Goal: Task Accomplishment & Management: Use online tool/utility

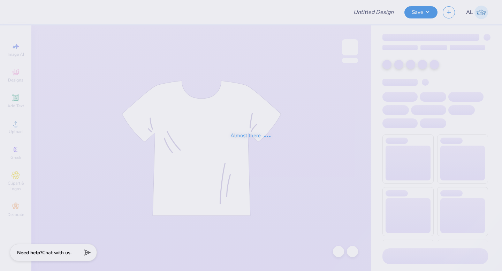
type input "tke rush 25'"
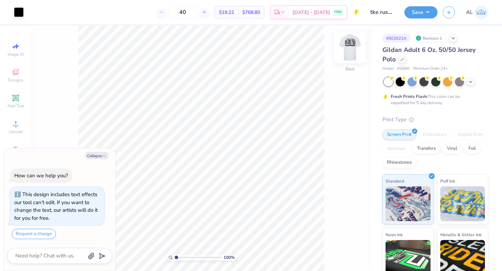
click at [348, 46] on img at bounding box center [350, 47] width 28 height 28
type textarea "x"
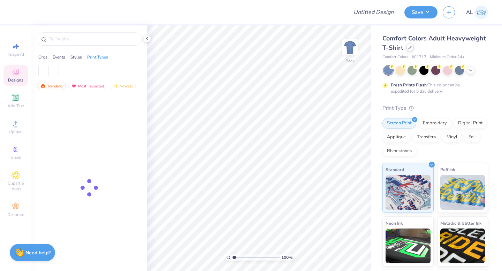
click at [412, 48] on icon at bounding box center [409, 47] width 3 height 3
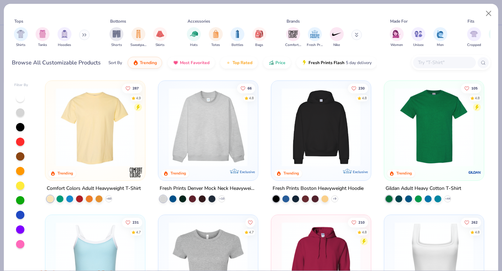
click at [427, 60] on input "text" at bounding box center [445, 63] width 54 height 8
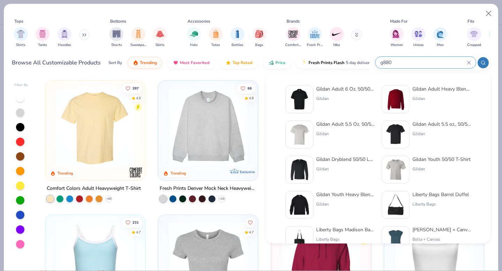
type input "g880"
click at [335, 92] on div "Gildan Adult 6 Oz. 50/50 Jersey Polo" at bounding box center [345, 88] width 59 height 7
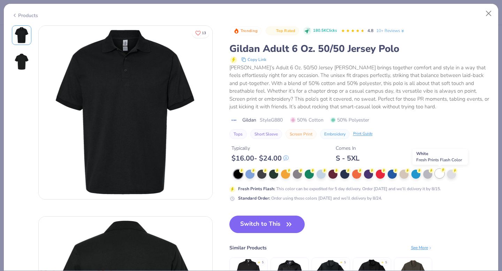
click at [440, 175] on div at bounding box center [439, 173] width 9 height 9
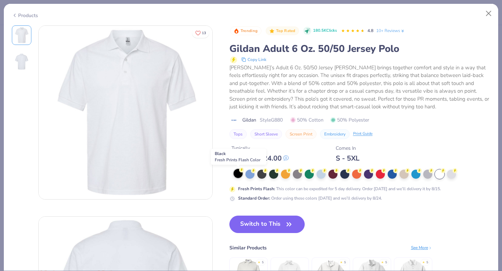
click at [236, 176] on div at bounding box center [238, 173] width 9 height 9
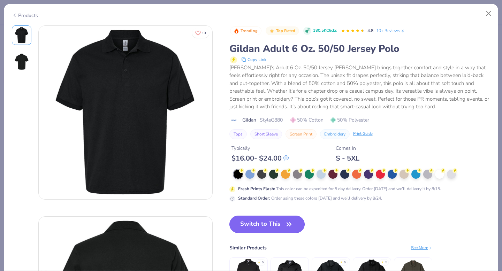
click at [260, 225] on button "Switch to This" at bounding box center [268, 224] width 76 height 17
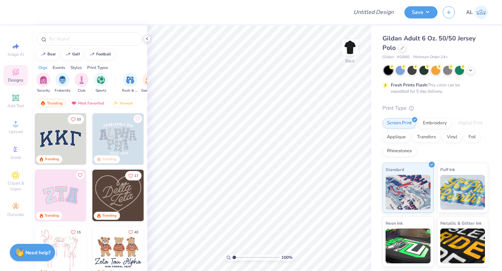
click at [145, 37] on icon at bounding box center [147, 39] width 6 height 6
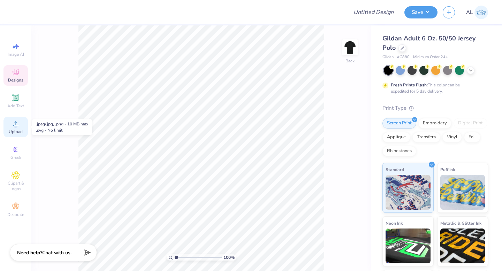
click at [15, 128] on div "Upload" at bounding box center [15, 127] width 24 height 21
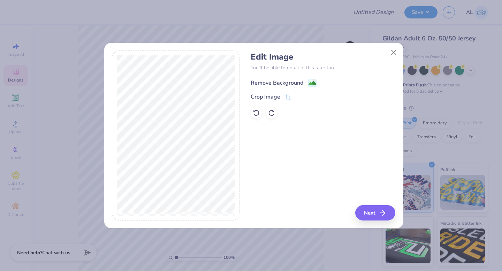
click at [281, 81] on div "Remove Background" at bounding box center [277, 83] width 53 height 8
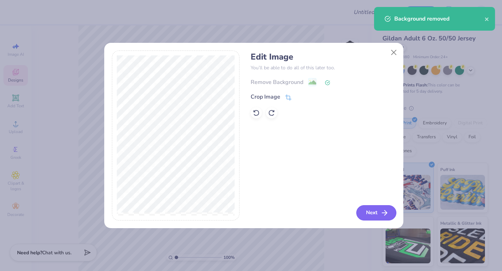
click at [376, 213] on button "Next" at bounding box center [377, 212] width 40 height 15
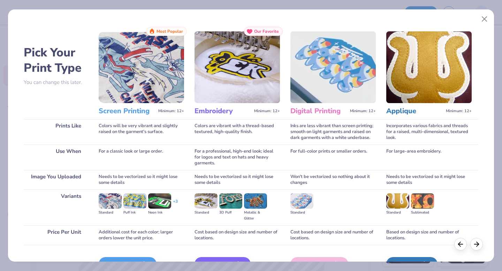
scroll to position [42, 0]
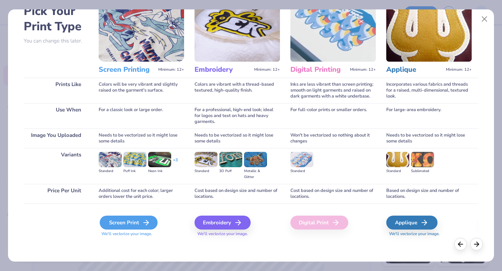
click at [143, 223] on icon at bounding box center [146, 223] width 8 height 8
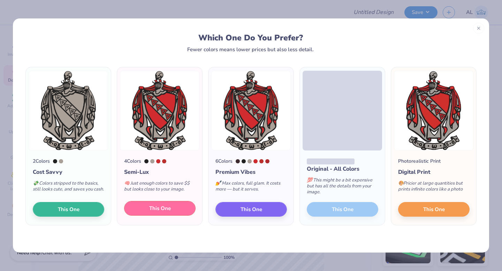
click at [161, 211] on span "This One" at bounding box center [160, 209] width 22 height 8
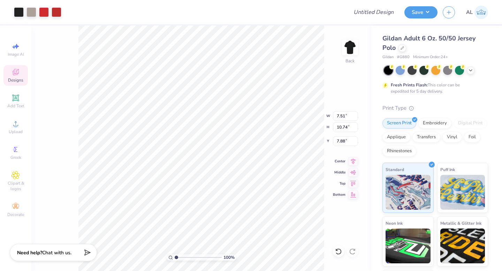
type input "3.61"
type input "5.17"
type input "3.00"
type input "1.90"
type input "2.72"
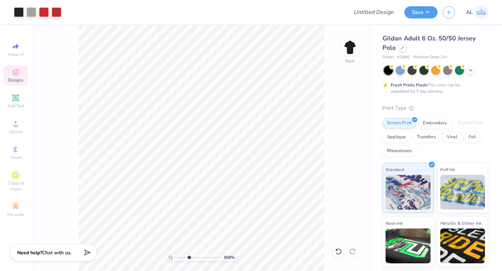
drag, startPoint x: 177, startPoint y: 257, endPoint x: 189, endPoint y: 254, distance: 12.3
click at [189, 255] on input "range" at bounding box center [198, 258] width 47 height 6
click at [17, 127] on icon at bounding box center [16, 124] width 8 height 8
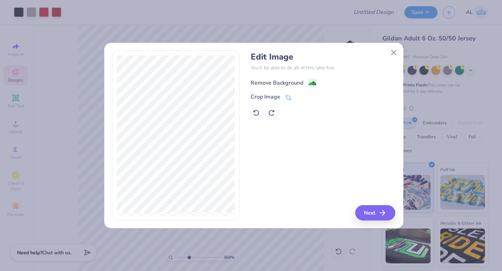
click at [265, 82] on div "Remove Background" at bounding box center [277, 83] width 53 height 8
click at [381, 215] on icon "button" at bounding box center [385, 213] width 8 height 8
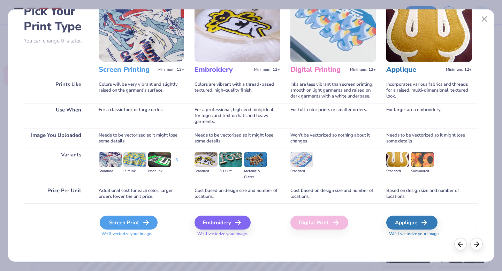
click at [119, 219] on div "Screen Print" at bounding box center [129, 223] width 58 height 14
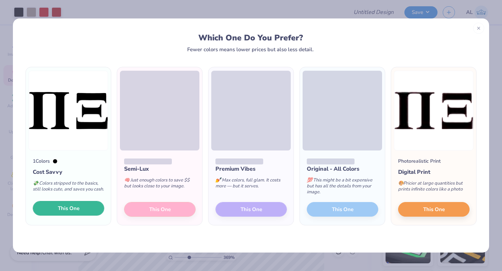
click at [82, 213] on button "This One" at bounding box center [69, 208] width 72 height 15
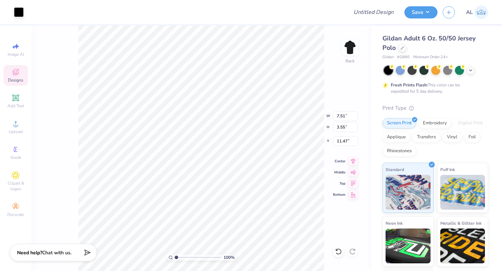
drag, startPoint x: 189, startPoint y: 257, endPoint x: 160, endPoint y: 256, distance: 29.7
type input "1"
click at [175, 256] on input "range" at bounding box center [198, 258] width 47 height 6
click at [21, 13] on div at bounding box center [19, 12] width 10 height 10
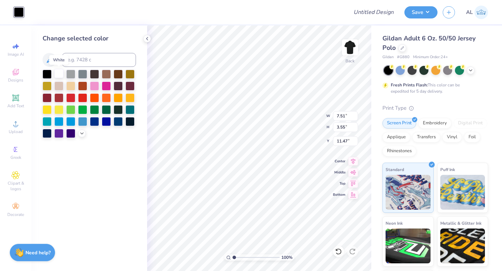
click at [60, 74] on div at bounding box center [58, 73] width 9 height 9
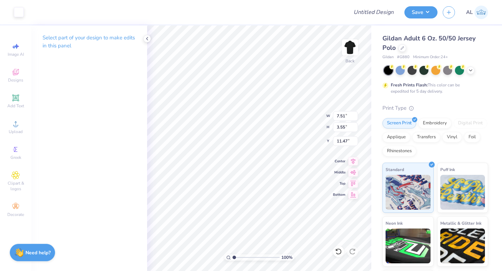
type input "10.43"
type input "2.57"
type input "1.22"
type input "6.07"
type input "4.32"
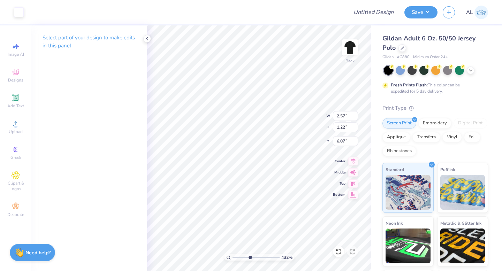
drag, startPoint x: 235, startPoint y: 257, endPoint x: 250, endPoint y: 255, distance: 15.2
click at [250, 255] on input "range" at bounding box center [256, 258] width 47 height 6
type input "1.13"
type input "0.53"
type input "6.05"
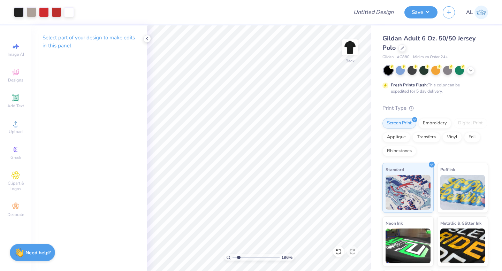
click at [239, 249] on div "196 %" at bounding box center [259, 148] width 246 height 246
type input "1.97"
type input "2.23"
drag, startPoint x: 239, startPoint y: 258, endPoint x: 222, endPoint y: 258, distance: 16.8
type input "1"
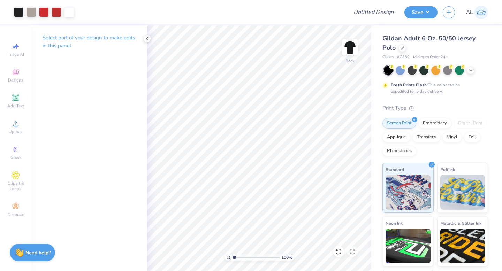
click at [233, 258] on input "range" at bounding box center [256, 258] width 47 height 6
type input "2.18"
click at [302, 128] on div "100 % Back W 1.90 H 3.58 Y 2.18 Center Middle Top Bottom" at bounding box center [259, 148] width 224 height 246
drag, startPoint x: 234, startPoint y: 257, endPoint x: 224, endPoint y: 256, distance: 10.9
click at [233, 256] on input "range" at bounding box center [256, 258] width 47 height 6
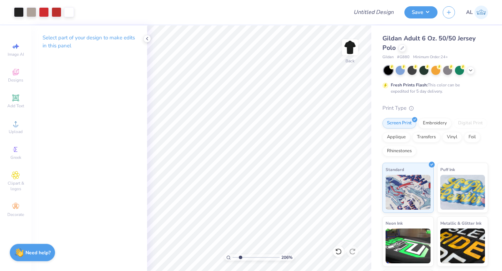
type input "2.37"
drag, startPoint x: 237, startPoint y: 257, endPoint x: 240, endPoint y: 257, distance: 3.9
click at [240, 257] on input "range" at bounding box center [256, 258] width 47 height 6
click at [18, 10] on div at bounding box center [19, 12] width 10 height 10
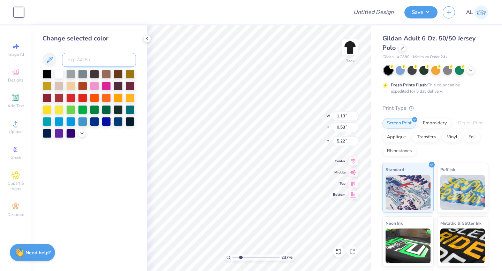
click at [70, 61] on input at bounding box center [99, 60] width 74 height 14
type input "warm gray 5"
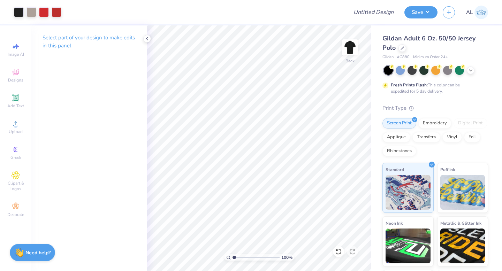
drag, startPoint x: 241, startPoint y: 257, endPoint x: 208, endPoint y: 257, distance: 32.8
type input "1"
click at [233, 257] on input "range" at bounding box center [256, 258] width 47 height 6
click at [148, 39] on icon at bounding box center [147, 39] width 6 height 6
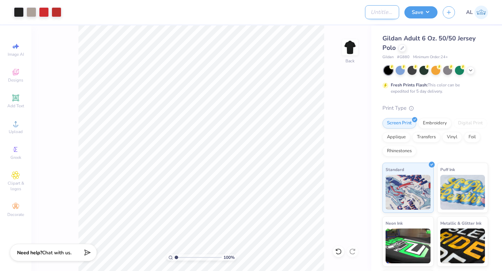
click at [379, 13] on input "Design Title" at bounding box center [382, 12] width 34 height 14
type input "TKE Fall Rush '25"
click at [345, 102] on div "100 % Back" at bounding box center [201, 148] width 340 height 246
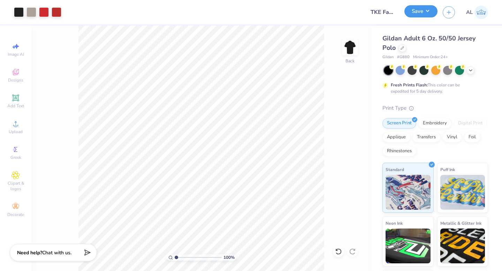
click at [419, 10] on button "Save" at bounding box center [421, 11] width 33 height 12
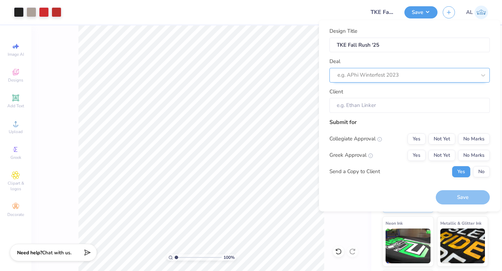
click at [366, 72] on div at bounding box center [407, 74] width 139 height 9
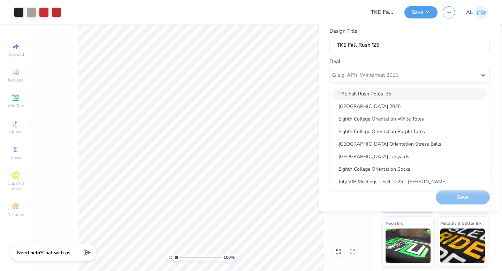
click at [369, 94] on div "TKE Fall Rush Polos '25" at bounding box center [409, 94] width 155 height 12
type input "Jerom Alappatt"
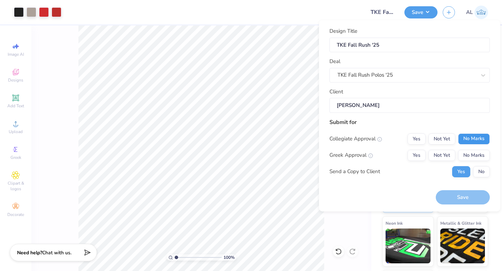
click at [470, 138] on button "No Marks" at bounding box center [474, 139] width 32 height 11
click at [414, 154] on button "Yes" at bounding box center [417, 155] width 18 height 11
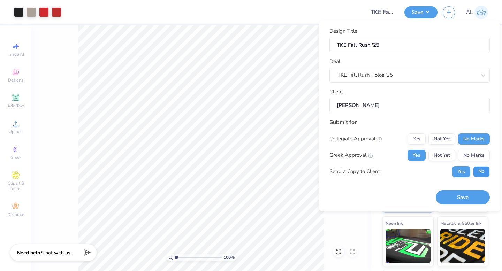
click at [482, 173] on button "No" at bounding box center [481, 171] width 17 height 11
click at [472, 200] on button "Save" at bounding box center [463, 197] width 54 height 14
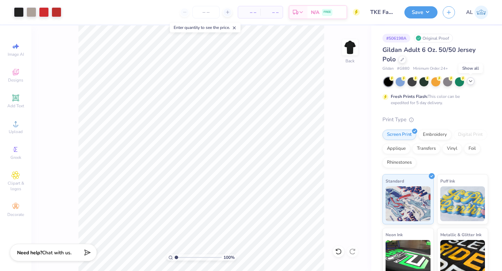
click at [469, 80] on icon at bounding box center [471, 81] width 6 height 6
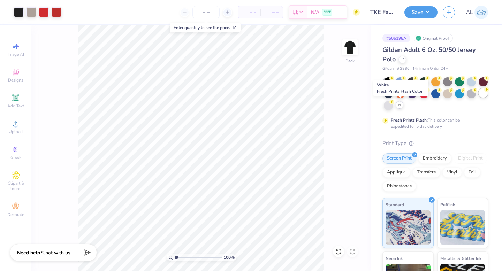
click at [479, 98] on div at bounding box center [483, 93] width 9 height 9
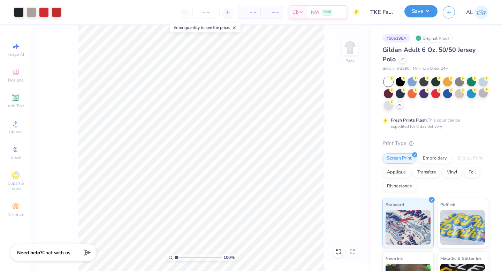
click at [414, 9] on button "Save" at bounding box center [421, 11] width 33 height 12
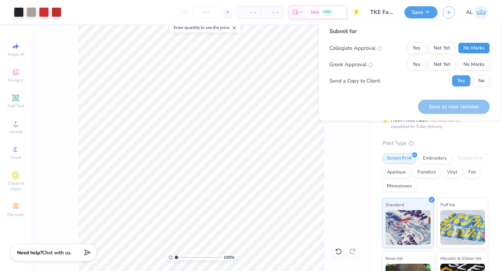
click at [479, 51] on button "No Marks" at bounding box center [474, 48] width 32 height 11
click at [421, 67] on button "Yes" at bounding box center [417, 64] width 18 height 11
click at [481, 77] on button "No" at bounding box center [481, 80] width 17 height 11
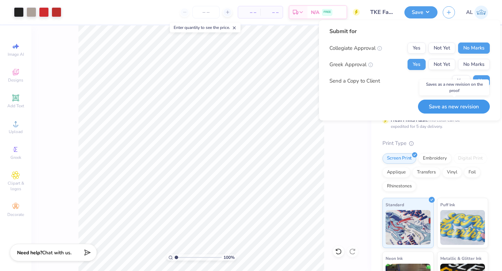
click at [438, 107] on button "Save as new revision" at bounding box center [454, 107] width 72 height 14
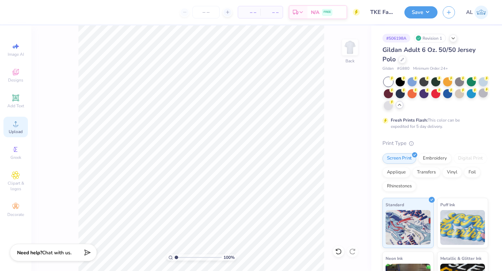
click at [19, 129] on span "Upload" at bounding box center [16, 132] width 14 height 6
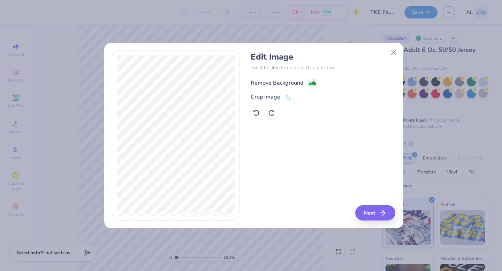
click at [266, 83] on div "Remove Background" at bounding box center [277, 83] width 53 height 8
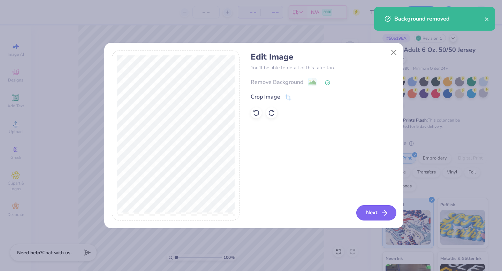
click at [371, 211] on button "Next" at bounding box center [377, 212] width 40 height 15
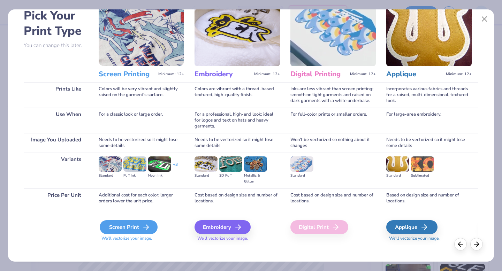
scroll to position [42, 0]
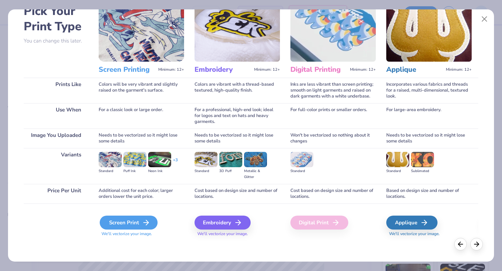
click at [127, 221] on div "Screen Print" at bounding box center [129, 223] width 58 height 14
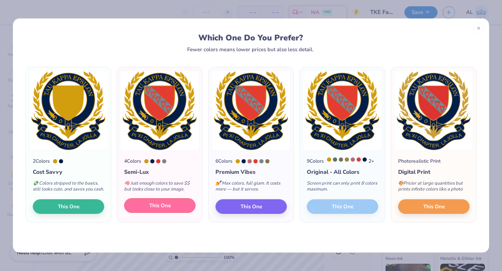
click at [168, 210] on span "This One" at bounding box center [160, 206] width 22 height 8
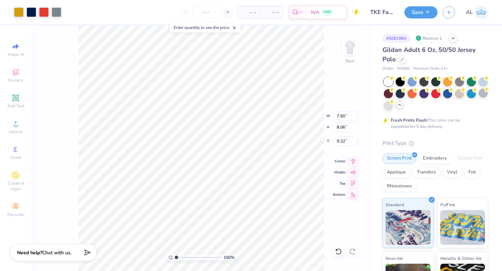
type input "3.69"
type input "3.96"
type input "3.00"
type input "3.03"
type input "3.26"
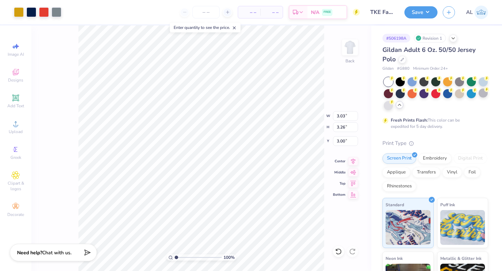
type input "2.30"
type input "2.58"
click at [421, 12] on button "Save" at bounding box center [421, 11] width 33 height 12
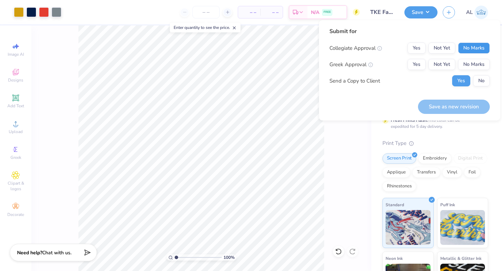
click at [469, 46] on button "No Marks" at bounding box center [474, 48] width 32 height 11
click at [420, 64] on button "Yes" at bounding box center [417, 64] width 18 height 11
click at [480, 76] on button "No" at bounding box center [481, 80] width 17 height 11
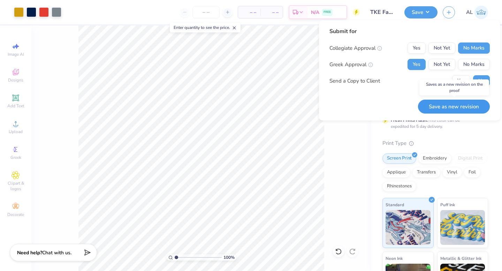
click at [436, 108] on button "Save as new revision" at bounding box center [454, 107] width 72 height 14
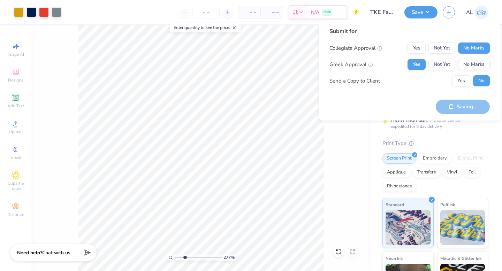
drag, startPoint x: 176, startPoint y: 256, endPoint x: 185, endPoint y: 255, distance: 8.5
click at [185, 255] on input "range" at bounding box center [198, 258] width 47 height 6
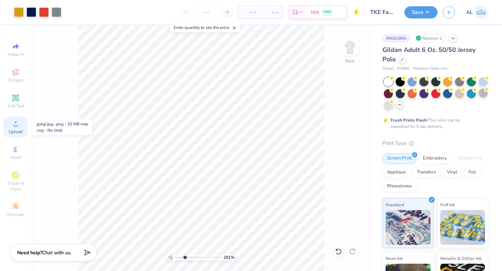
click at [16, 125] on circle at bounding box center [16, 126] width 4 height 4
click at [20, 129] on span "Upload" at bounding box center [16, 132] width 14 height 6
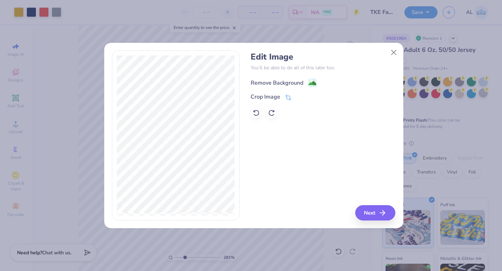
click at [273, 79] on div "Remove Background" at bounding box center [277, 83] width 53 height 8
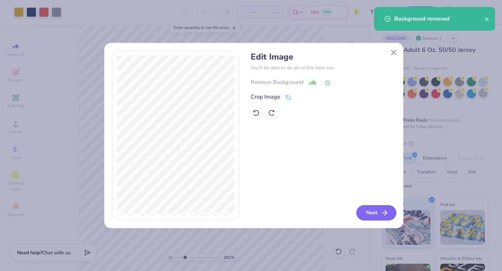
click at [376, 213] on button "Next" at bounding box center [377, 212] width 40 height 15
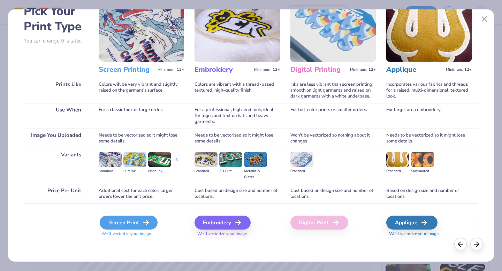
click at [133, 220] on div "Screen Print" at bounding box center [129, 223] width 58 height 14
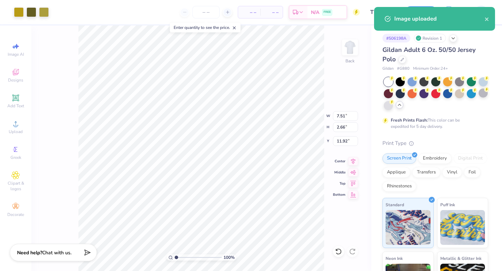
drag, startPoint x: 185, startPoint y: 258, endPoint x: 162, endPoint y: 257, distance: 23.7
type input "1"
click at [175, 257] on input "range" at bounding box center [198, 258] width 47 height 6
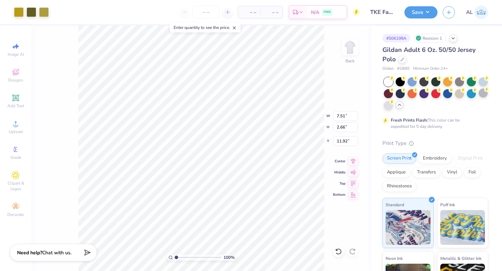
type input "2.64"
type input "0.94"
type input "7.36"
type input "3.03"
type input "3.26"
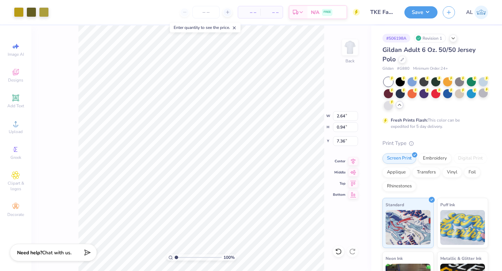
type input "2.58"
type input "2.64"
type input "0.94"
type input "7.36"
click at [18, 9] on div at bounding box center [19, 12] width 10 height 10
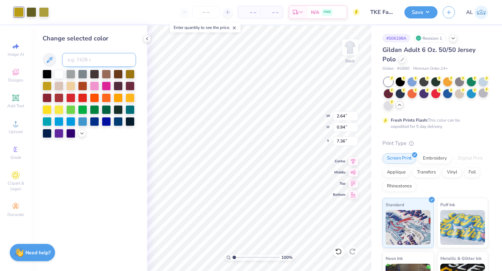
click at [84, 65] on input at bounding box center [99, 60] width 74 height 14
type input "755c"
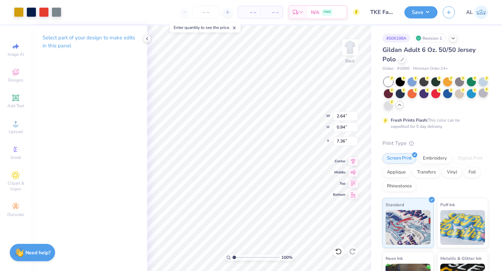
type input "3.03"
type input "3.26"
type input "2.58"
type input "2.64"
type input "0.94"
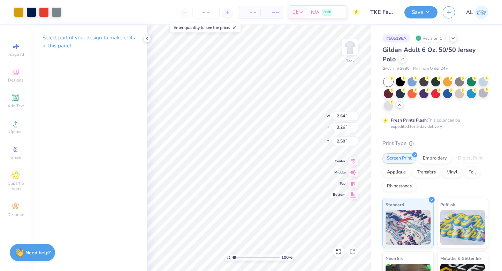
type input "7.36"
click at [22, 12] on div at bounding box center [19, 12] width 10 height 10
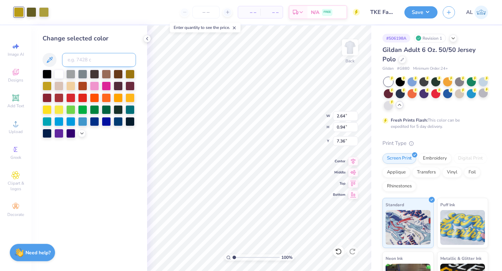
click at [71, 57] on input at bounding box center [99, 60] width 74 height 14
type input "7555"
click at [30, 10] on div at bounding box center [32, 12] width 10 height 10
click at [82, 61] on input at bounding box center [99, 60] width 74 height 14
type input "7555"
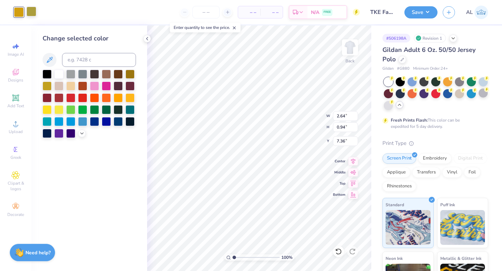
click at [30, 12] on div at bounding box center [32, 12] width 10 height 10
click at [75, 57] on input at bounding box center [99, 60] width 74 height 14
type input "7555"
drag, startPoint x: 234, startPoint y: 256, endPoint x: 245, endPoint y: 256, distance: 11.2
type input "3.35"
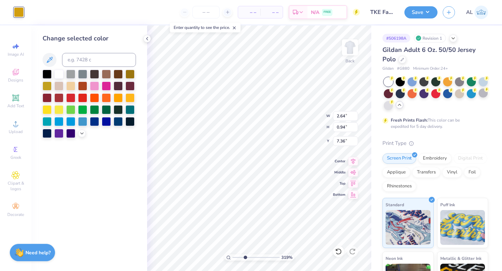
click at [245, 256] on input "range" at bounding box center [256, 258] width 47 height 6
type input "2.37"
type input "0.84"
type input "1.57"
type input "1.25"
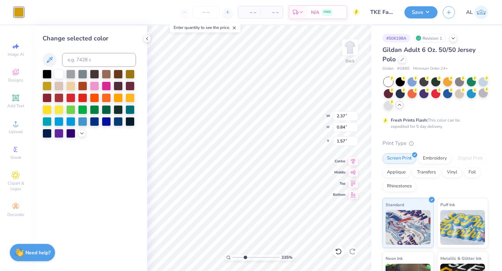
type input "0.44"
type input "2.13"
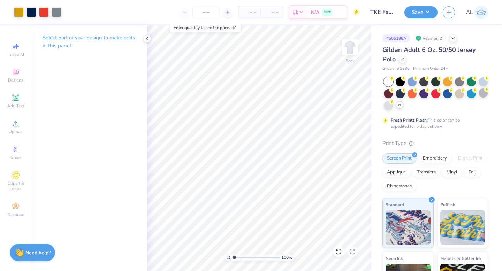
drag, startPoint x: 245, startPoint y: 257, endPoint x: 220, endPoint y: 252, distance: 26.1
click at [233, 255] on input "range" at bounding box center [256, 258] width 47 height 6
click at [418, 14] on button "Save" at bounding box center [421, 11] width 33 height 12
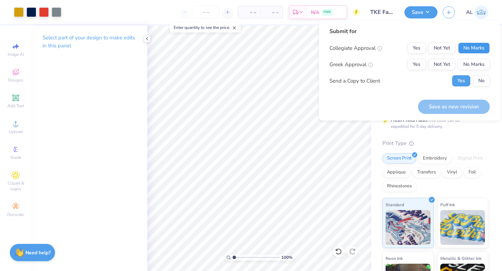
click at [473, 47] on button "No Marks" at bounding box center [474, 48] width 32 height 11
click at [419, 62] on button "Yes" at bounding box center [417, 64] width 18 height 11
click at [475, 80] on button "No" at bounding box center [481, 80] width 17 height 11
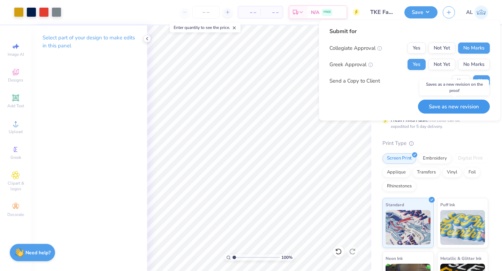
click at [445, 107] on button "Save as new revision" at bounding box center [454, 107] width 72 height 14
click at [445, 107] on div "Saving..." at bounding box center [463, 107] width 54 height 14
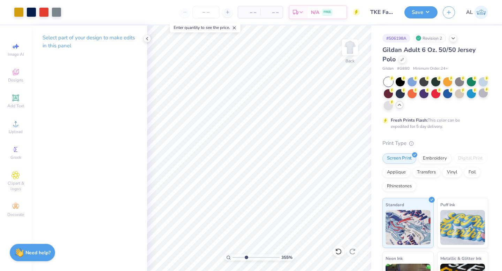
drag, startPoint x: 236, startPoint y: 259, endPoint x: 246, endPoint y: 259, distance: 10.1
type input "3.55"
click at [246, 259] on input "range" at bounding box center [256, 258] width 47 height 6
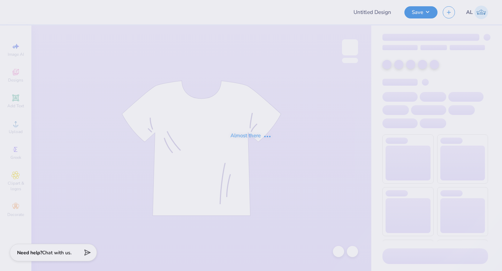
type input "TKE Fall Rush '25"
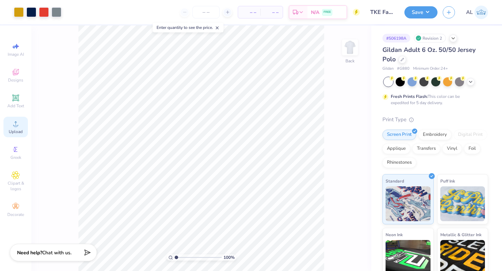
click at [16, 128] on div "Upload" at bounding box center [15, 127] width 24 height 21
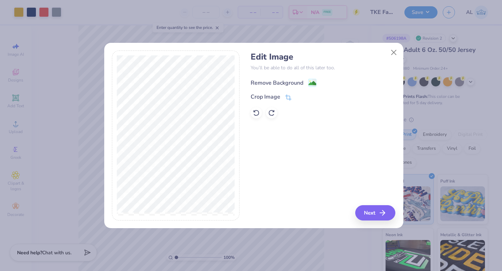
click at [272, 82] on div "Remove Background" at bounding box center [277, 83] width 53 height 8
click at [366, 209] on button "Next" at bounding box center [377, 212] width 40 height 15
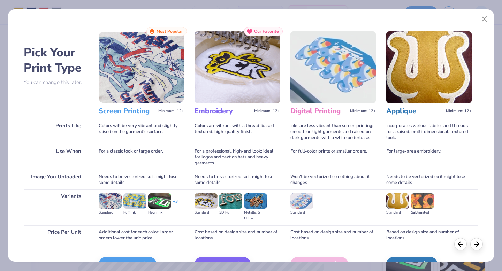
scroll to position [42, 0]
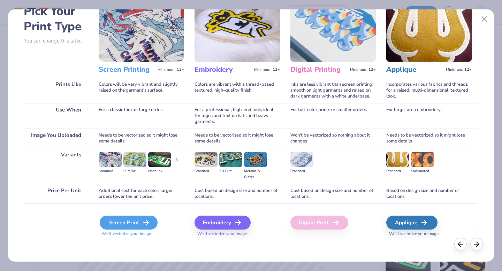
click at [118, 220] on div "Screen Print" at bounding box center [129, 223] width 58 height 14
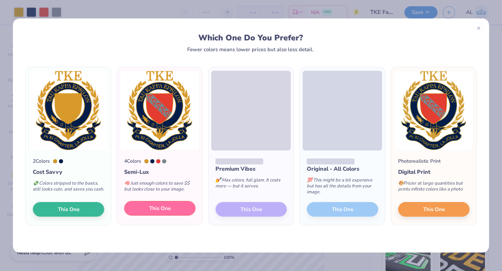
click at [142, 213] on button "This One" at bounding box center [160, 208] width 72 height 15
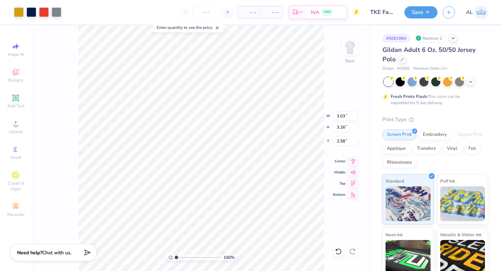
type input "3.03"
type input "3.26"
type input "2.58"
type input "3.65"
type input "4.45"
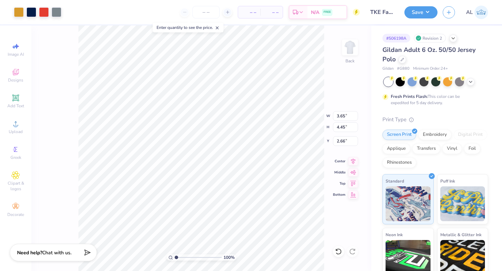
type input "2.66"
type input "2.96"
type input "3.60"
type input "2.69"
click at [425, 13] on button "Save" at bounding box center [421, 11] width 33 height 12
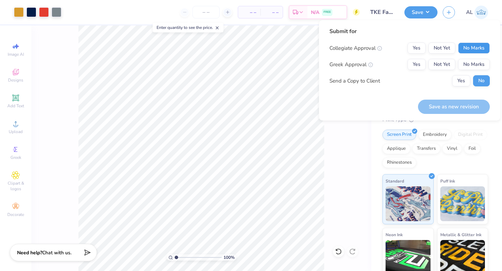
click at [467, 46] on button "No Marks" at bounding box center [474, 48] width 32 height 11
click at [418, 61] on button "Yes" at bounding box center [417, 64] width 18 height 11
click at [438, 105] on button "Save as new revision" at bounding box center [454, 107] width 72 height 14
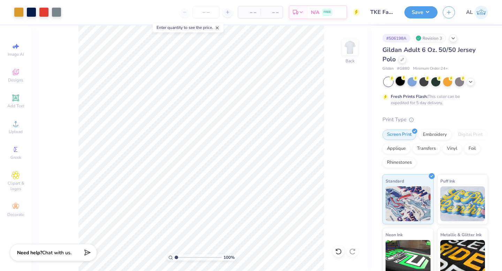
click at [401, 84] on div at bounding box center [400, 81] width 9 height 9
click at [415, 15] on button "Save" at bounding box center [421, 11] width 33 height 12
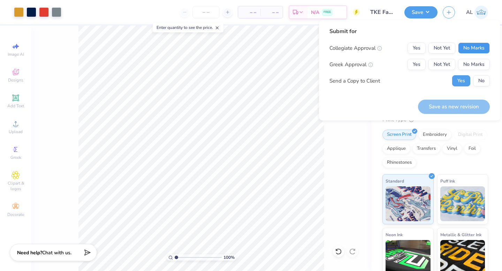
click at [480, 53] on button "No Marks" at bounding box center [474, 48] width 32 height 11
click at [422, 68] on button "Yes" at bounding box center [417, 64] width 18 height 11
click at [478, 81] on button "No" at bounding box center [481, 80] width 17 height 11
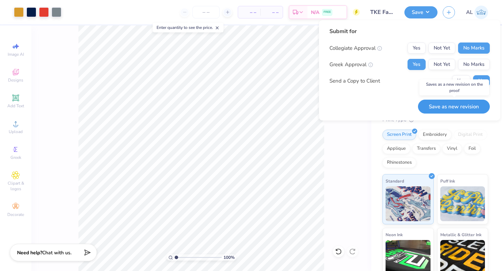
click at [462, 109] on button "Save as new revision" at bounding box center [454, 107] width 72 height 14
